Goal: Task Accomplishment & Management: Manage account settings

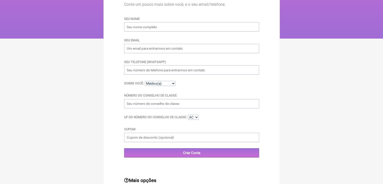
scroll to position [88, 0]
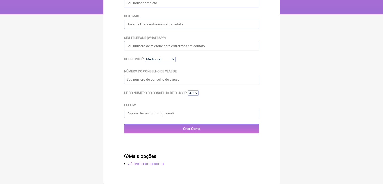
click at [158, 165] on link "Já tenho uma conta" at bounding box center [146, 163] width 36 height 5
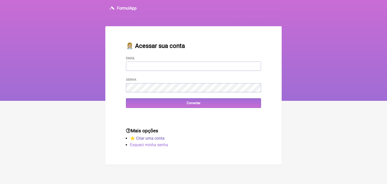
click at [152, 147] on link "Esqueci minha senha" at bounding box center [149, 144] width 38 height 5
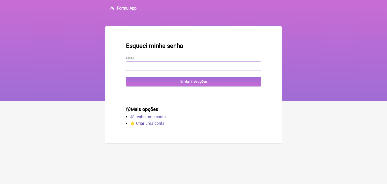
click at [156, 68] on input "Email" at bounding box center [193, 65] width 135 height 9
type input "[EMAIL_ADDRESS][DOMAIN_NAME]"
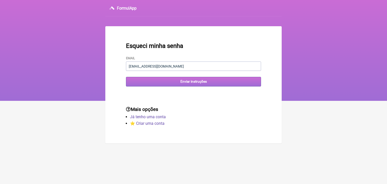
click at [161, 81] on input "Enviar instruções" at bounding box center [193, 81] width 135 height 9
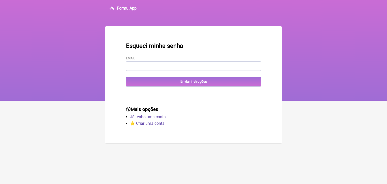
click at [115, 8] on div "FormulApp" at bounding box center [193, 8] width 176 height 16
click at [124, 8] on h3 "FormulApp" at bounding box center [127, 8] width 20 height 5
